Goal: Transaction & Acquisition: Purchase product/service

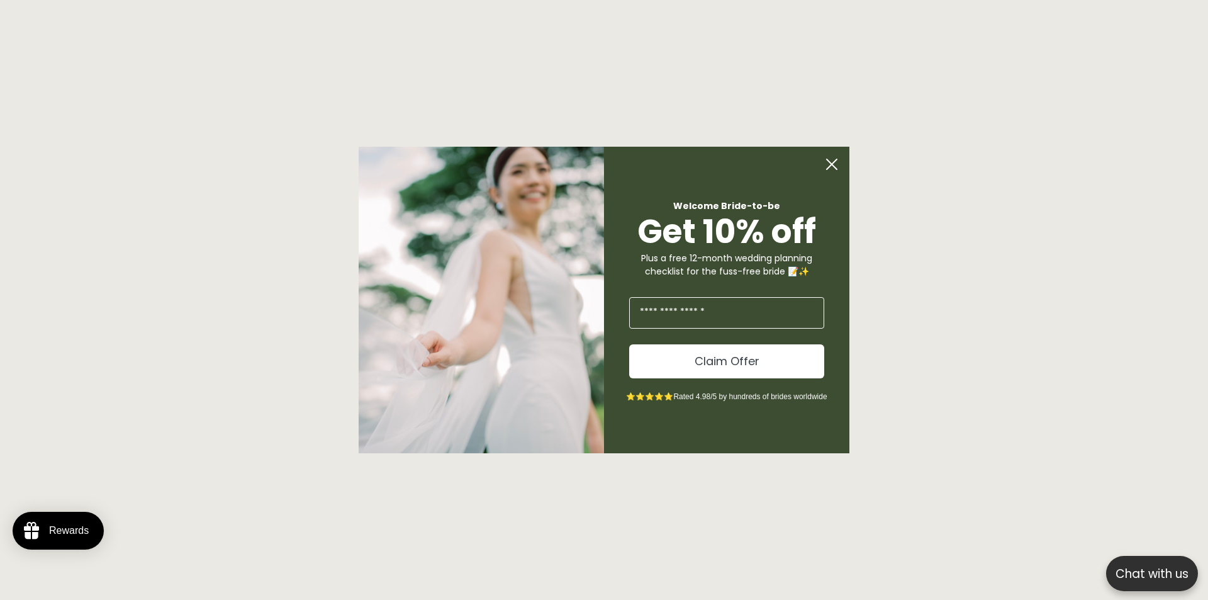
click at [834, 160] on circle "Close dialog" at bounding box center [832, 164] width 24 height 24
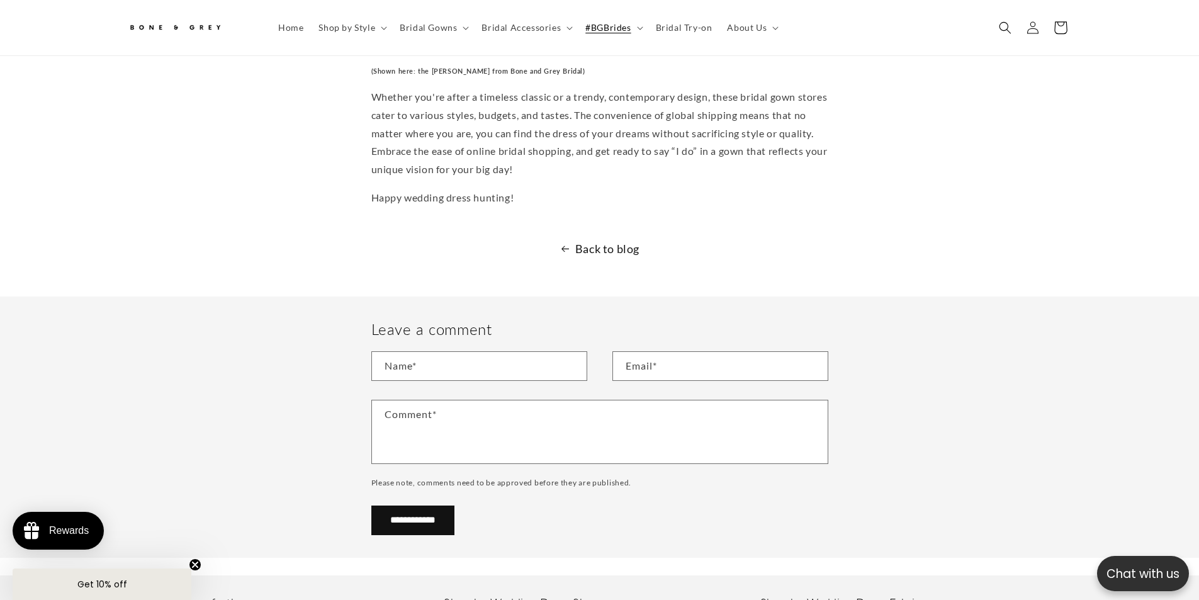
scroll to position [0, 346]
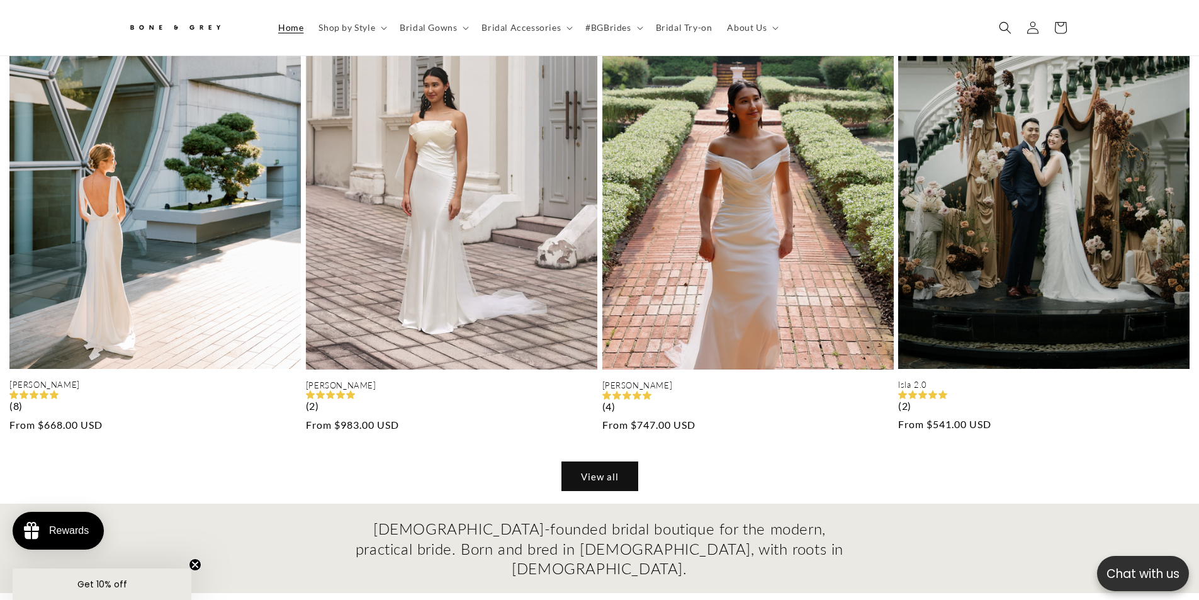
scroll to position [1133, 0]
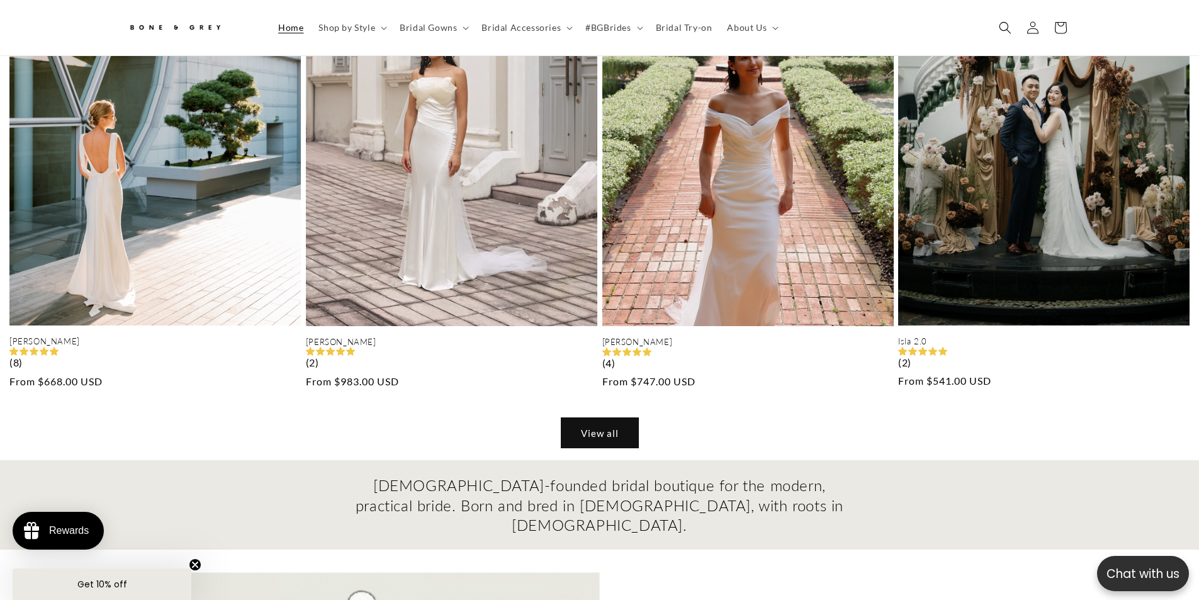
click at [611, 421] on link "View all" at bounding box center [599, 433] width 77 height 30
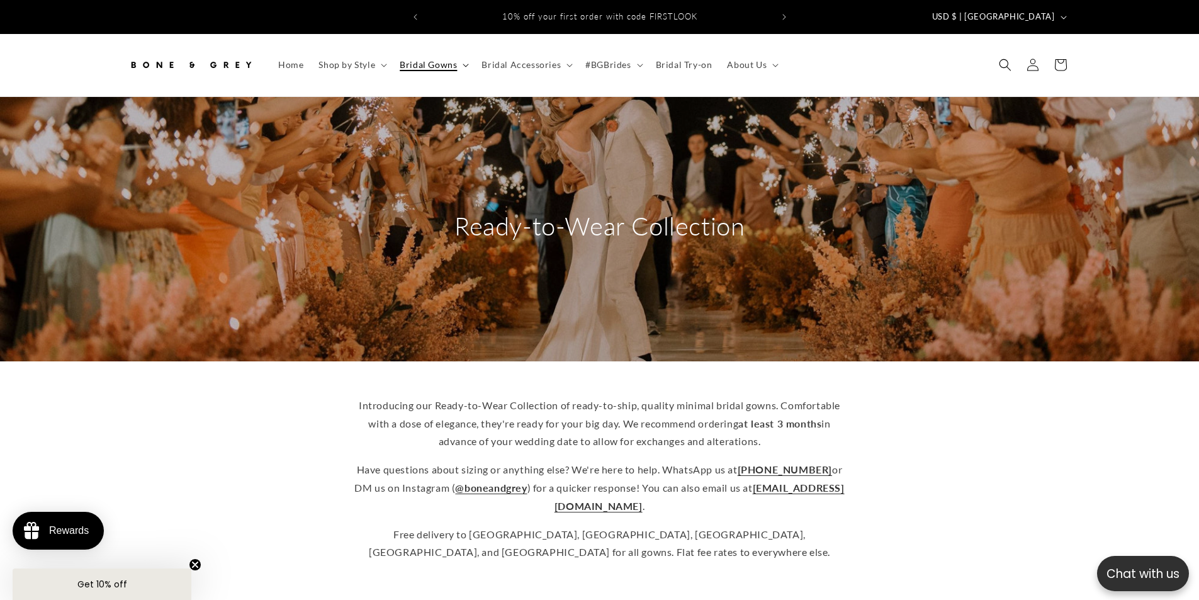
click at [464, 64] on icon at bounding box center [466, 66] width 6 height 4
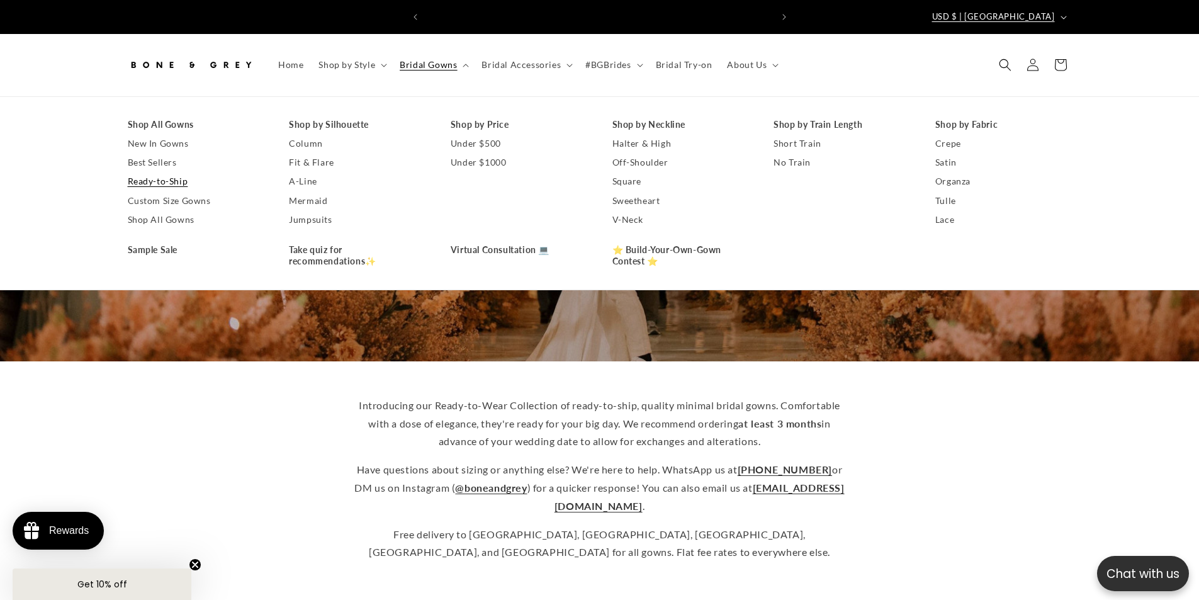
scroll to position [0, 346]
click at [192, 433] on div "Introducing our Ready-to-Wear Collection of ready-to-ship, quality minimal brid…" at bounding box center [599, 478] width 1007 height 185
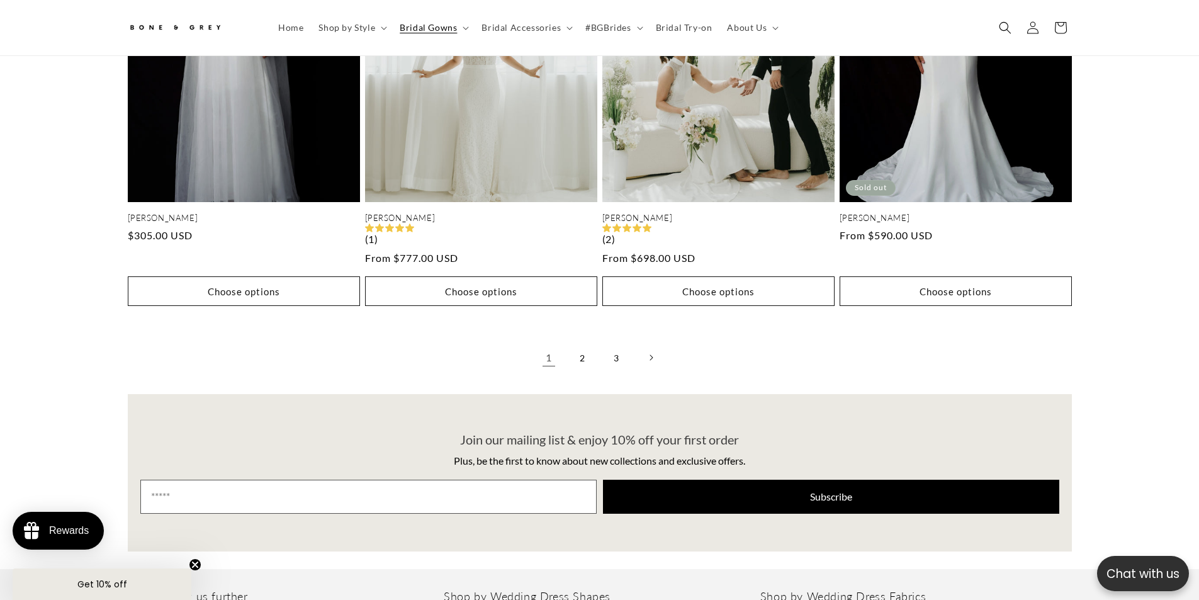
scroll to position [2830, 0]
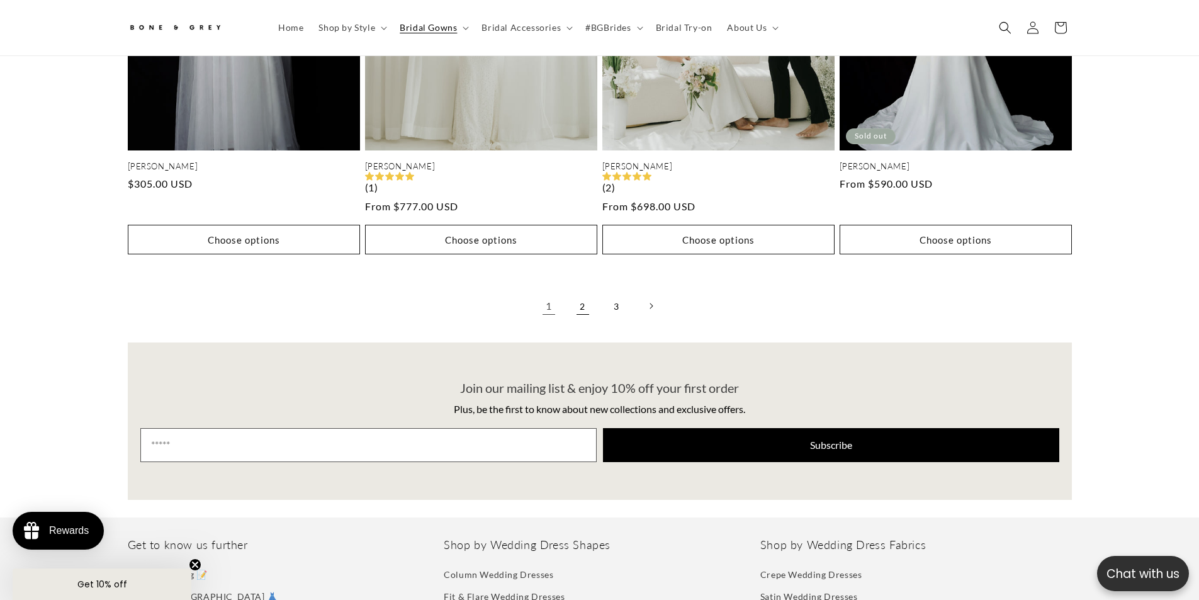
click at [580, 300] on link "2" at bounding box center [583, 306] width 28 height 28
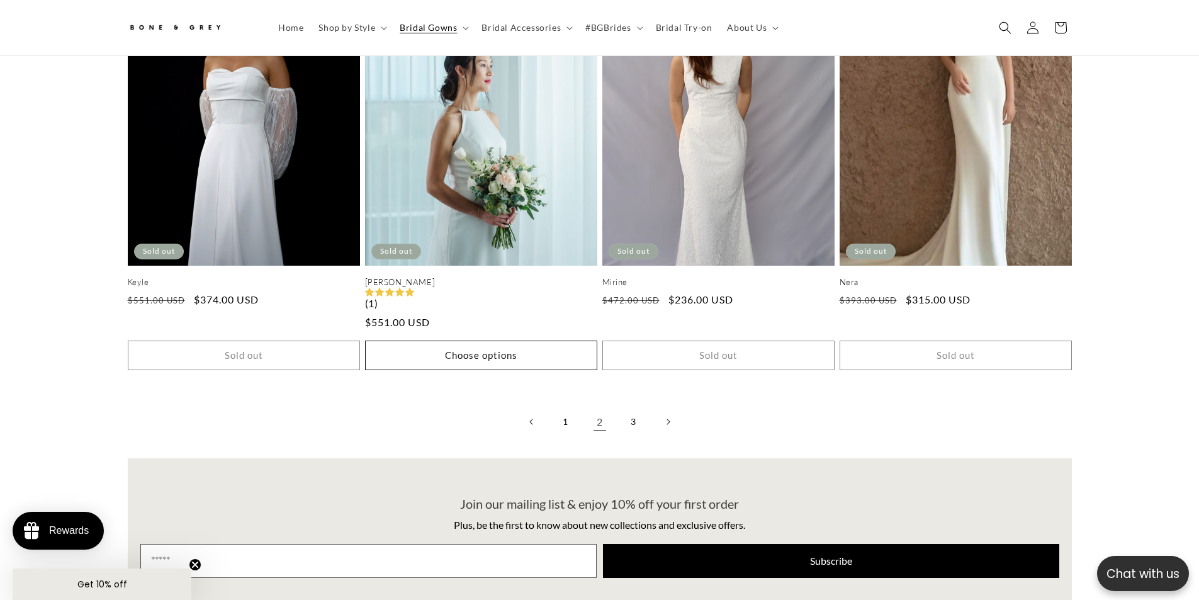
scroll to position [2817, 0]
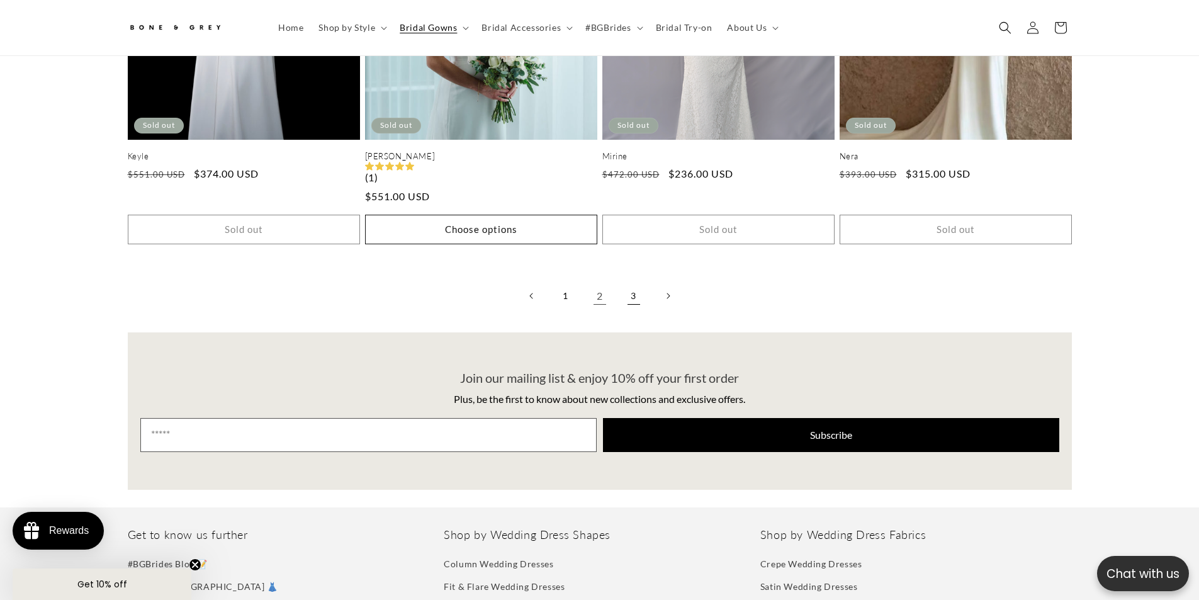
click at [629, 286] on link "3" at bounding box center [634, 296] width 28 height 28
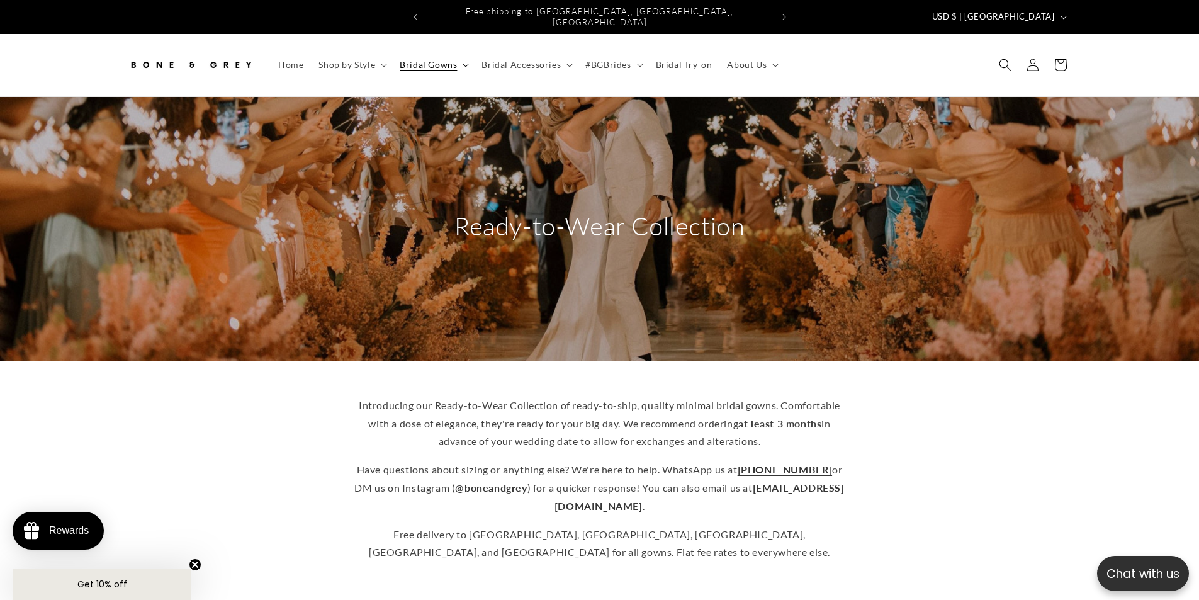
click at [434, 59] on span "Bridal Gowns" at bounding box center [428, 64] width 57 height 11
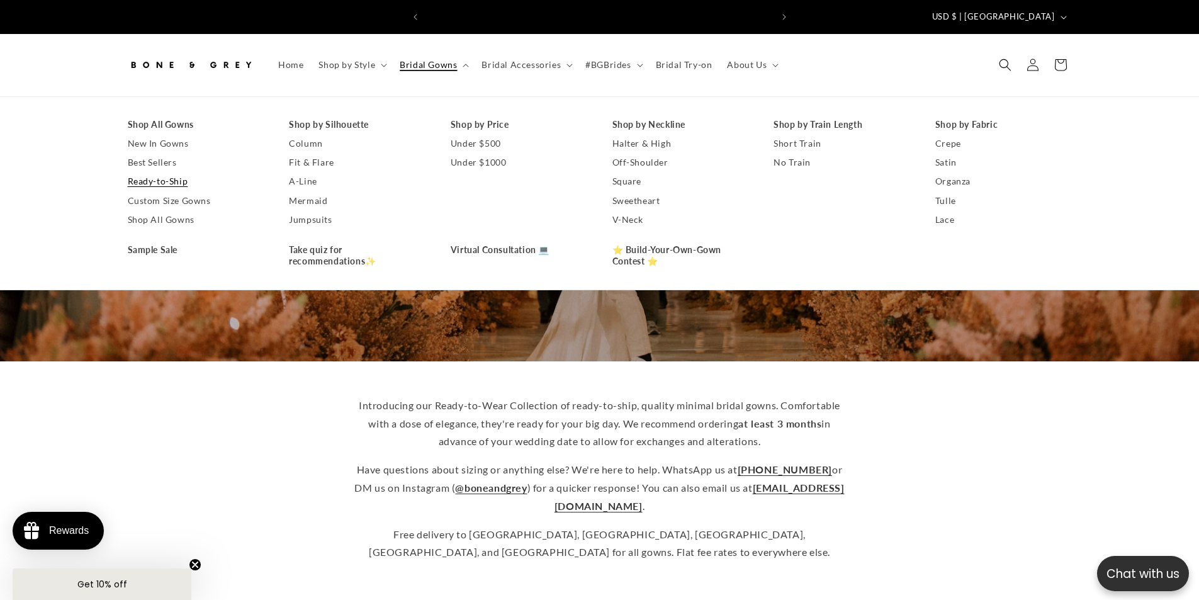
scroll to position [0, 692]
click at [146, 154] on link "Best Sellers" at bounding box center [196, 162] width 137 height 19
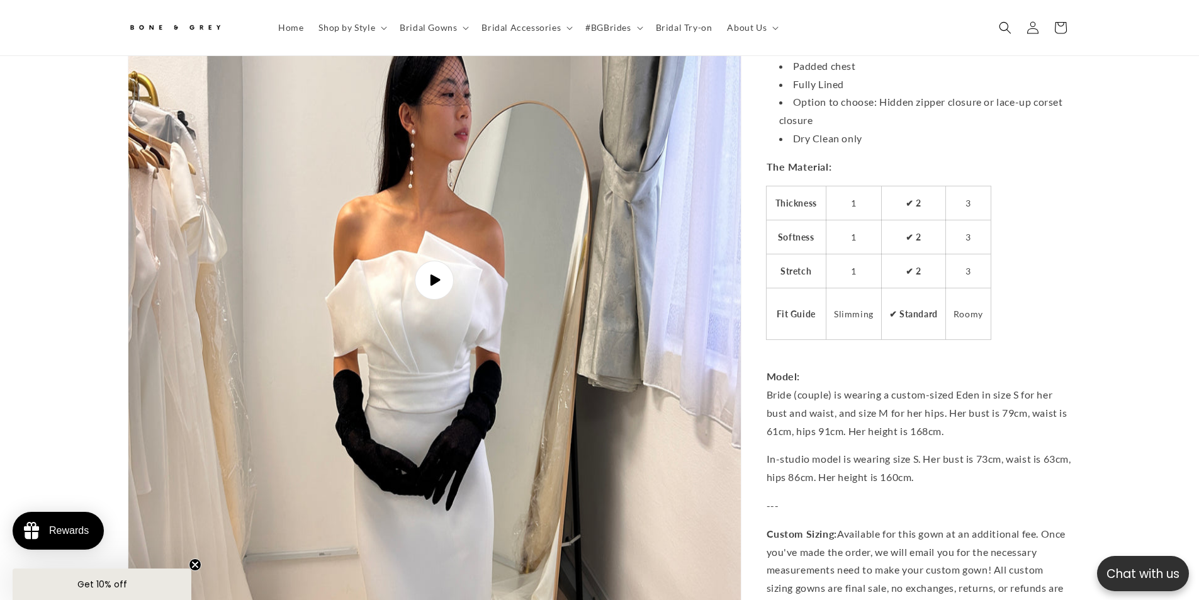
scroll to position [0, 346]
click at [428, 273] on icon "Gallery Viewer" at bounding box center [435, 280] width 14 height 14
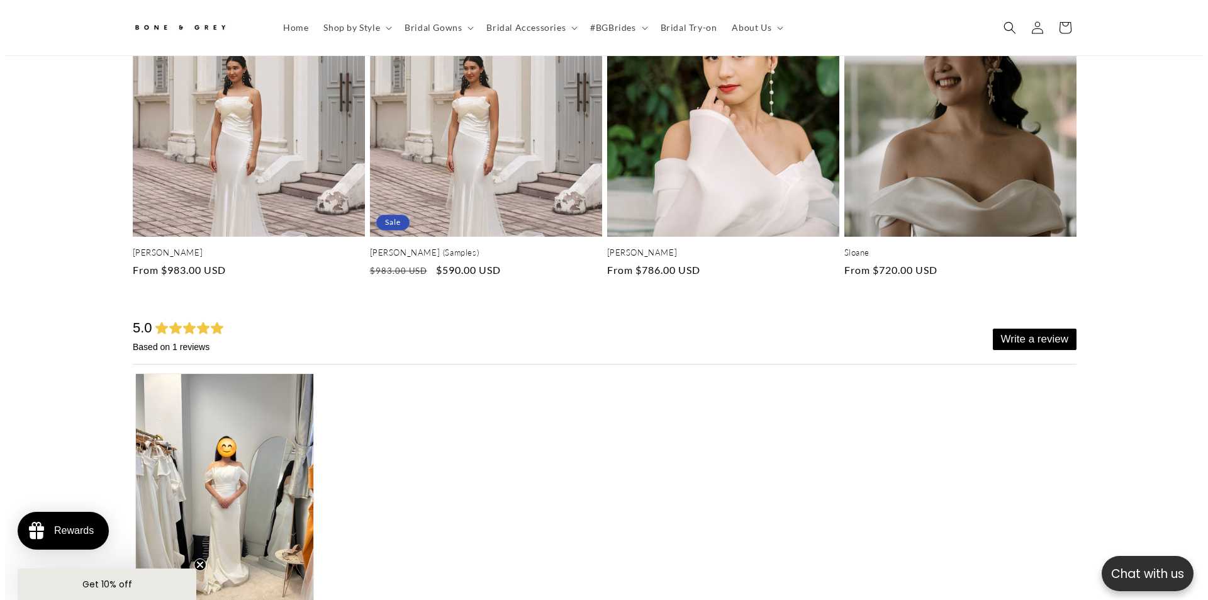
scroll to position [5657, 0]
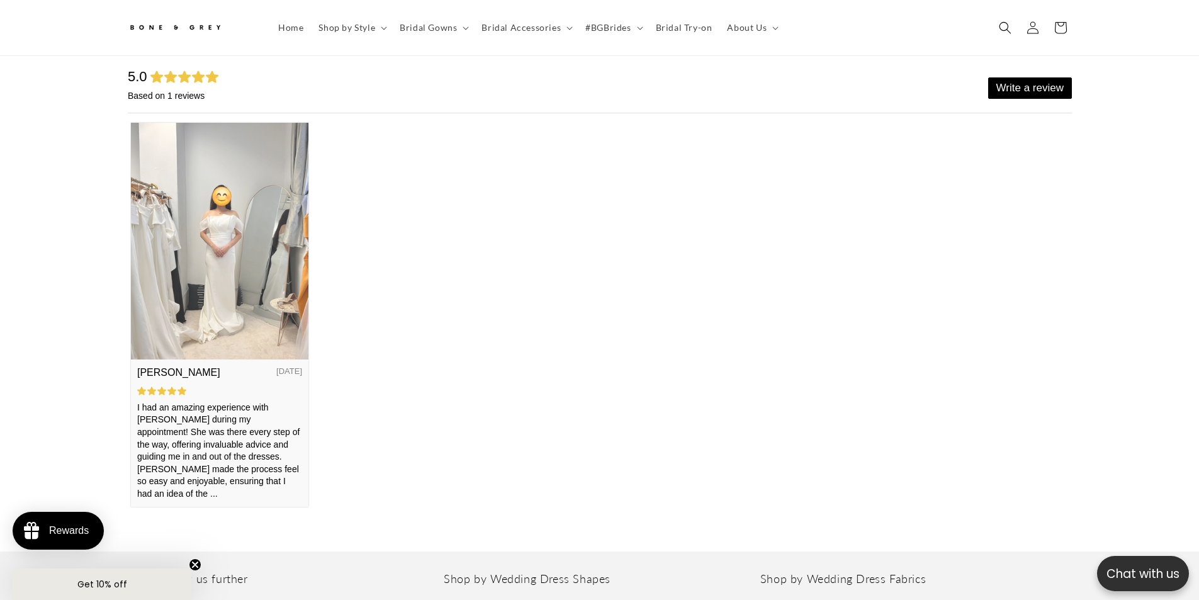
click at [211, 272] on img at bounding box center [218, 240] width 177 height 237
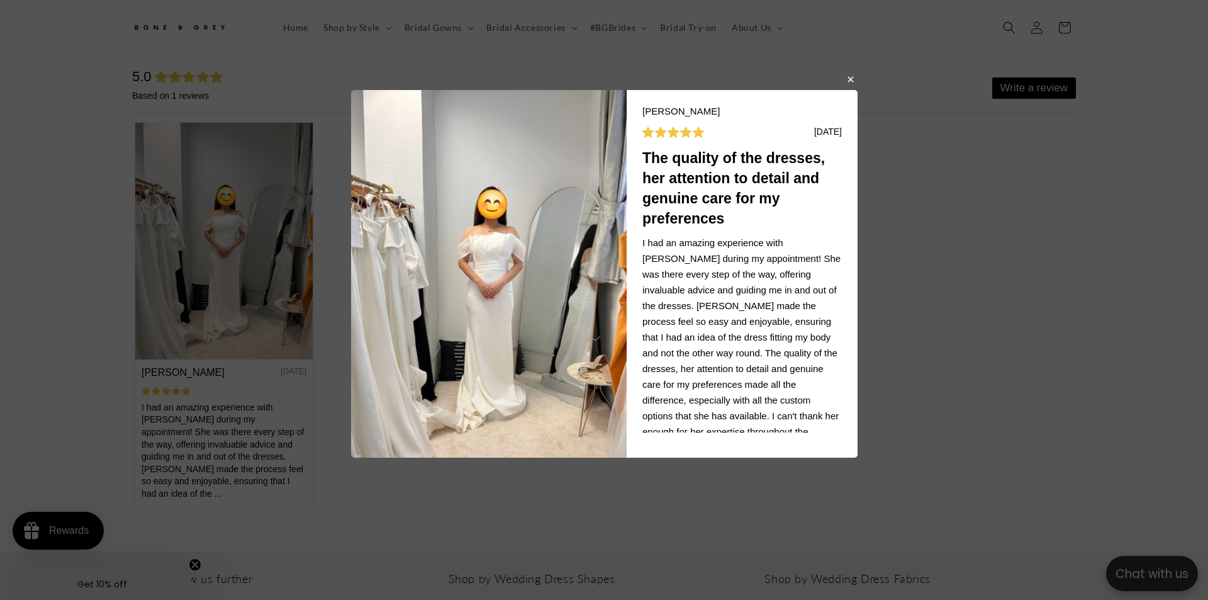
click at [264, 298] on body "Ashlynn L 08/21/2025 The quality of the dresses, her attention to detail and ge…" at bounding box center [604, 300] width 1208 height 600
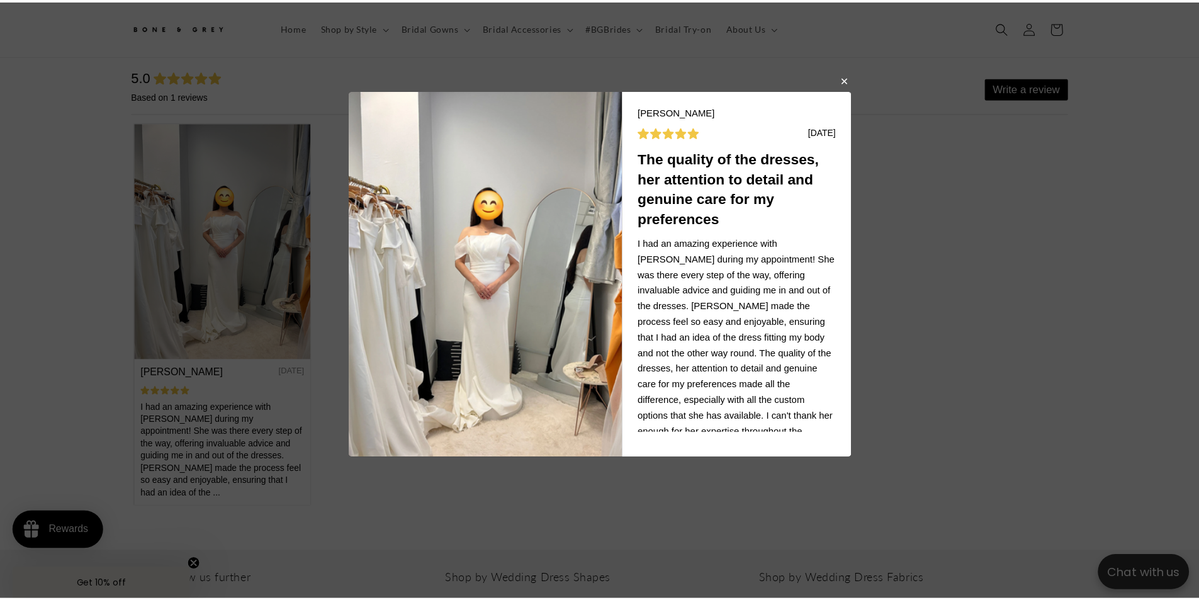
scroll to position [0, 692]
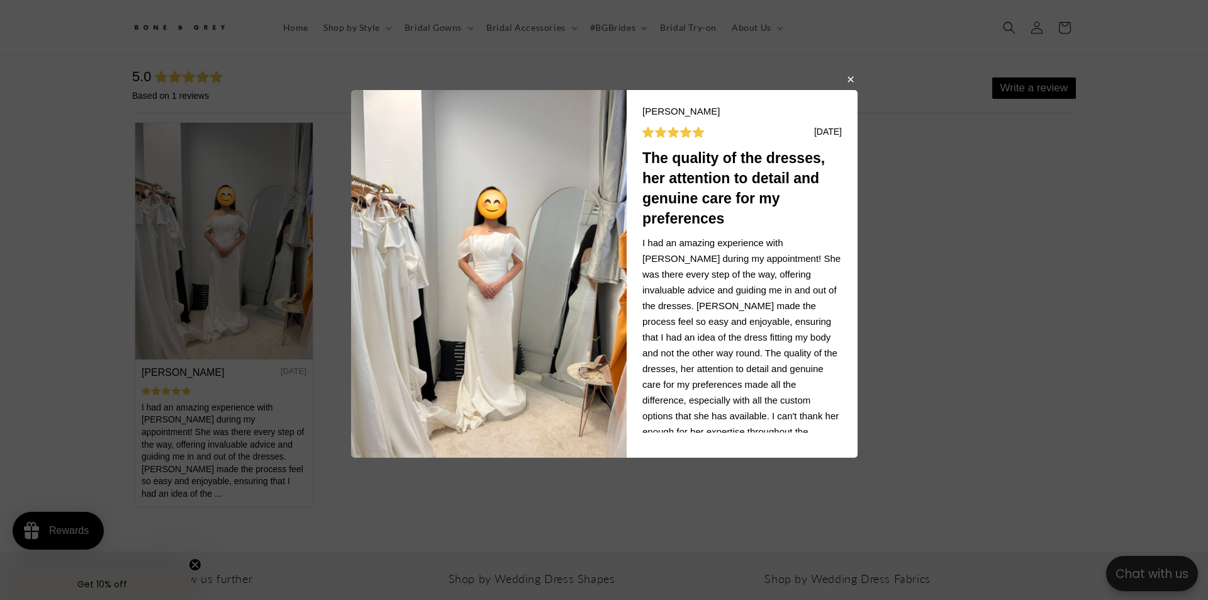
click at [851, 82] on button "button" at bounding box center [850, 78] width 8 height 15
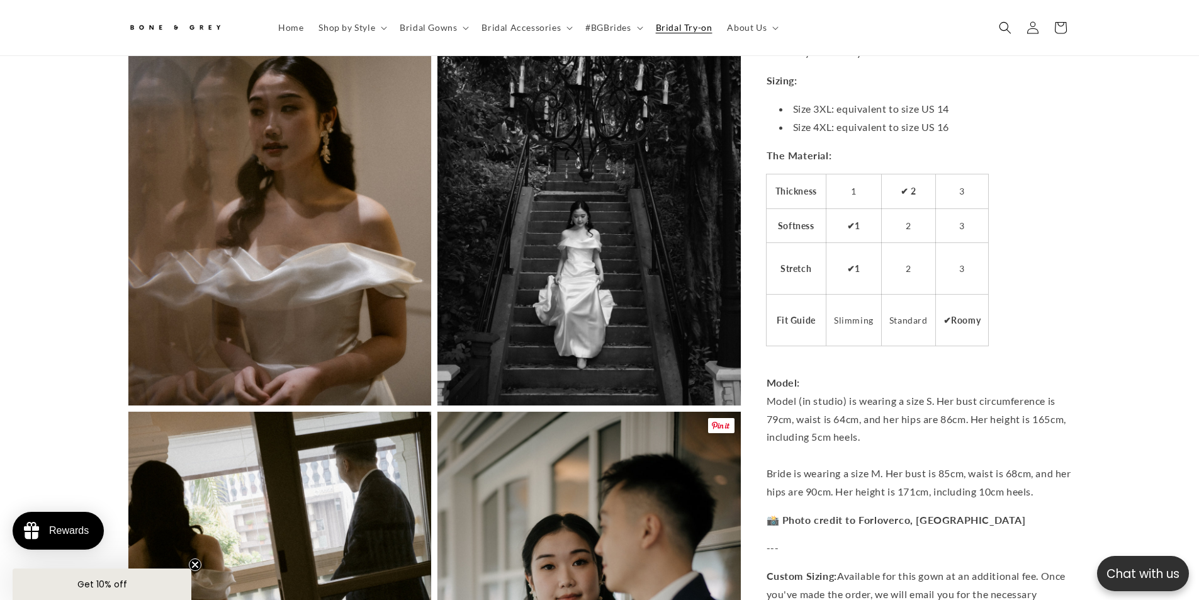
scroll to position [3706, 0]
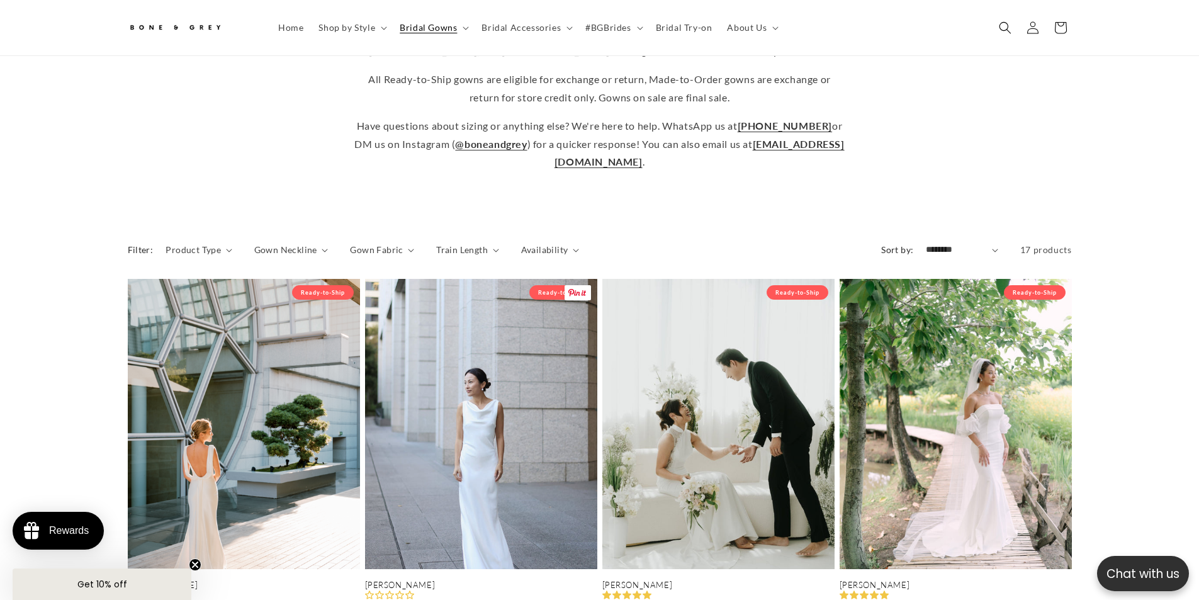
scroll to position [308, 0]
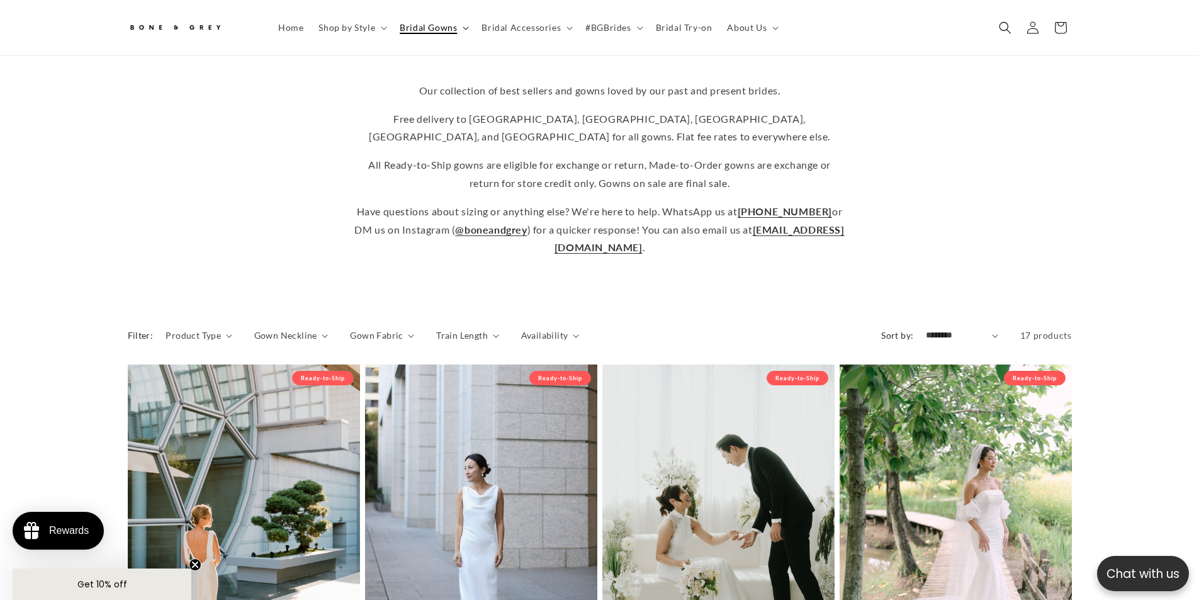
click at [442, 31] on span "Bridal Gowns" at bounding box center [428, 27] width 57 height 11
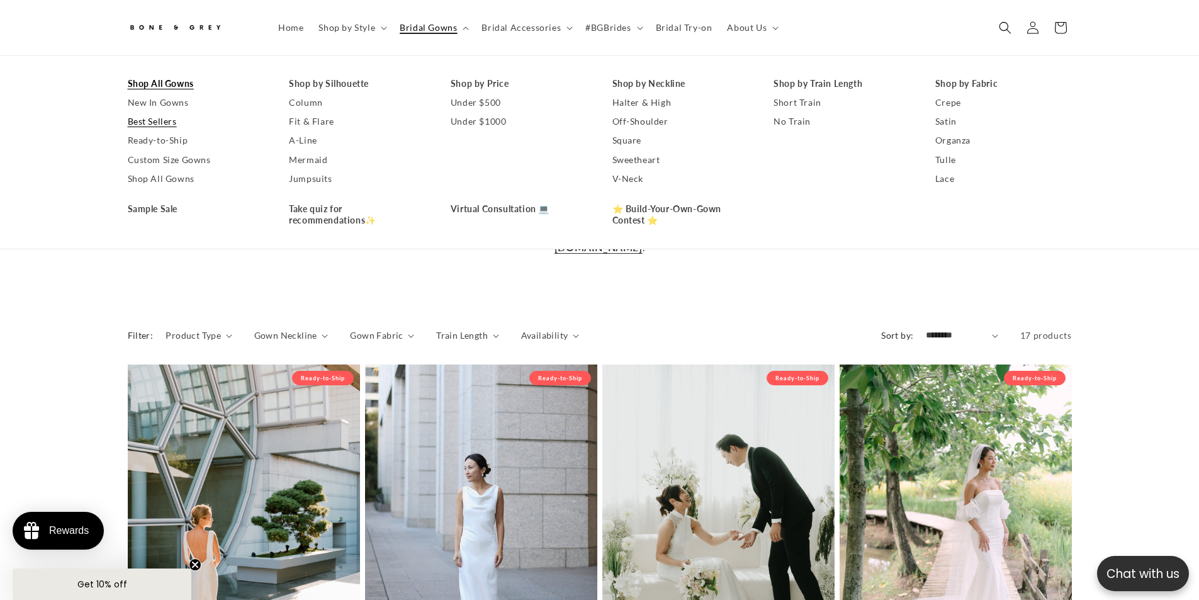
click at [185, 82] on link "Shop All Gowns" at bounding box center [196, 83] width 137 height 19
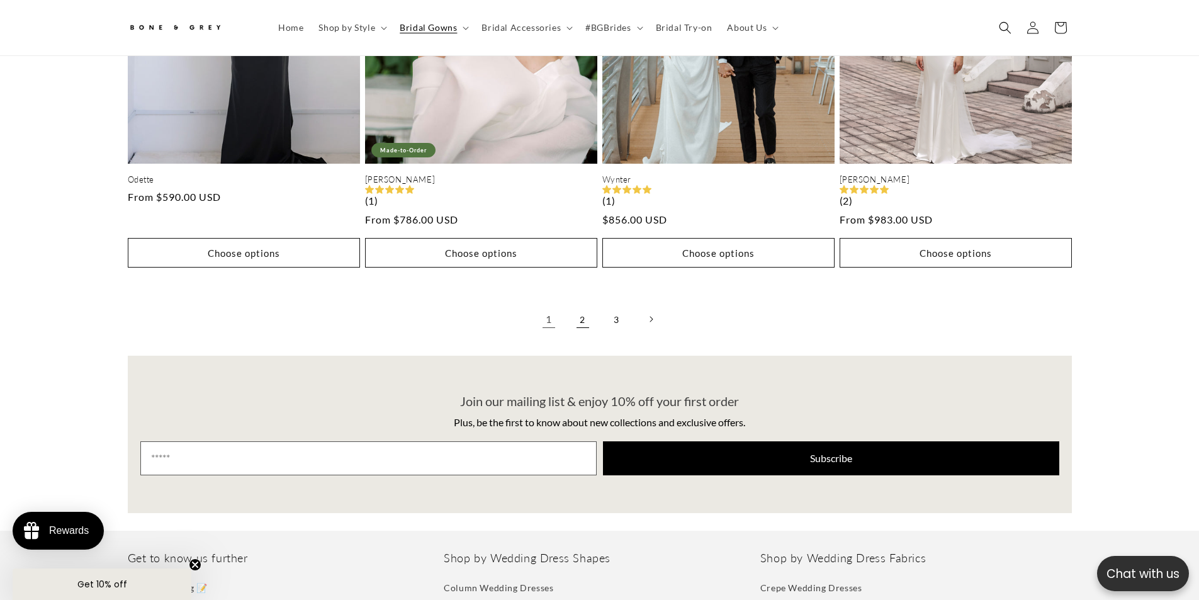
click at [583, 305] on link "2" at bounding box center [583, 319] width 28 height 28
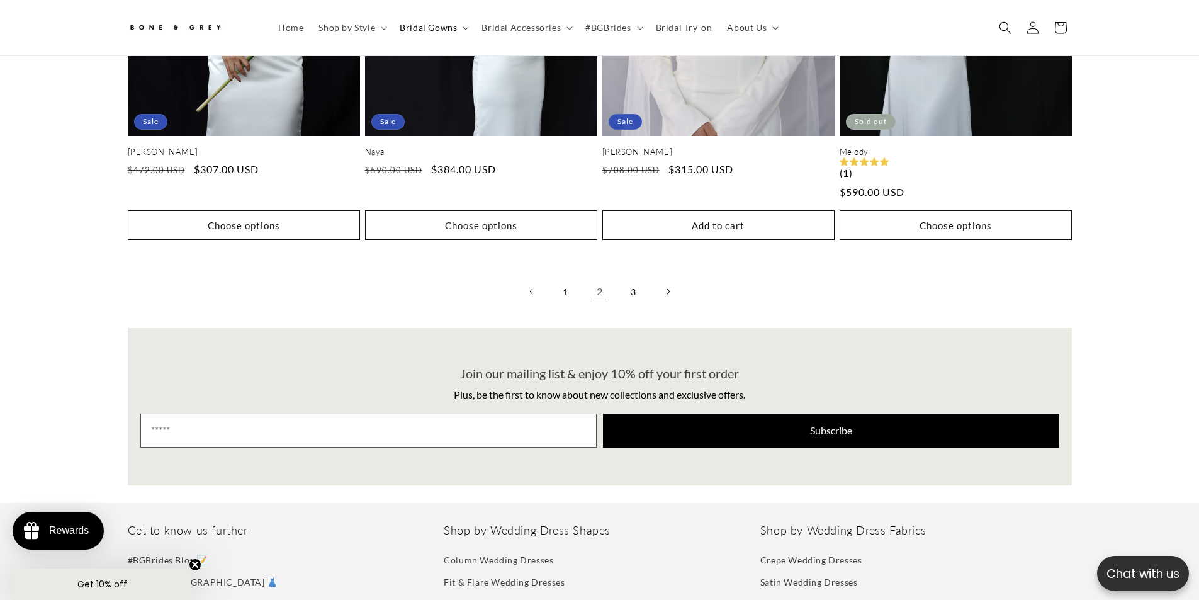
scroll to position [3450, 0]
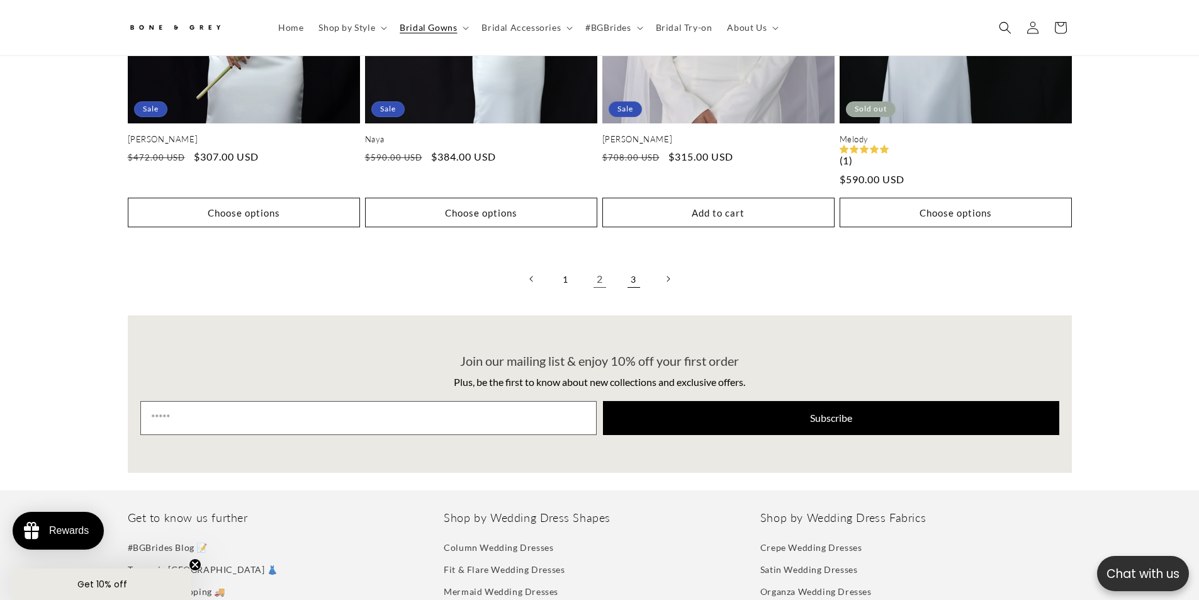
click at [633, 265] on link "3" at bounding box center [634, 279] width 28 height 28
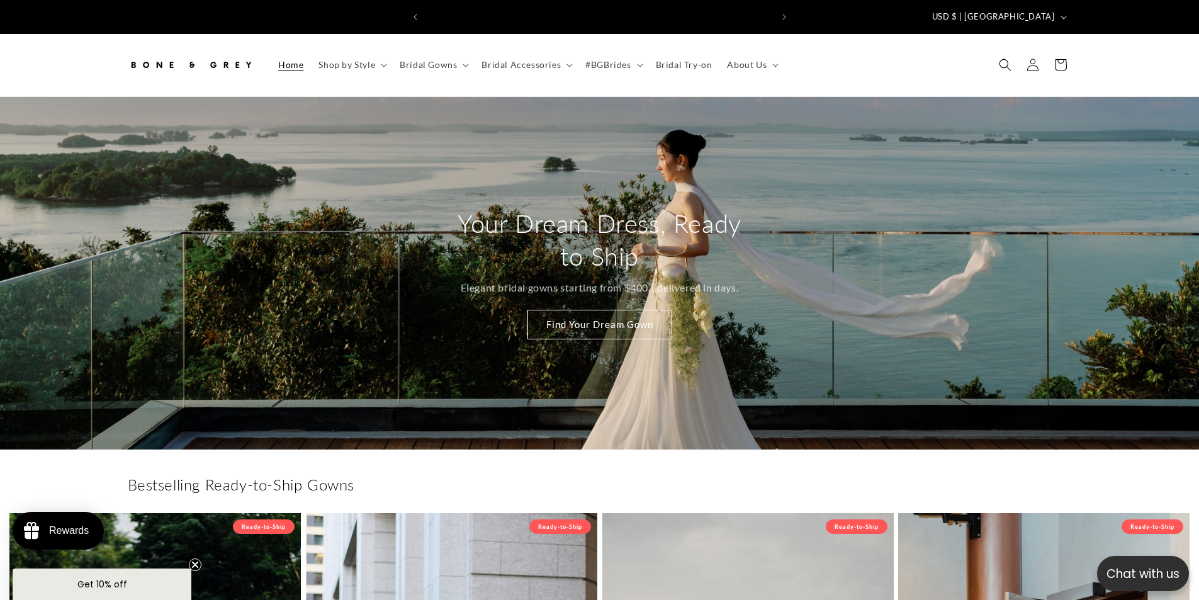
scroll to position [0, 692]
